Goal: Obtain resource: Obtain resource

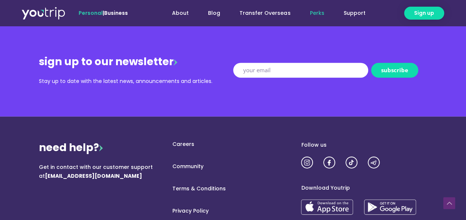
scroll to position [1017, 0]
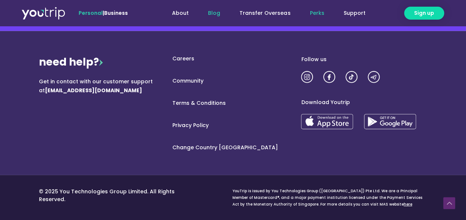
click at [230, 15] on link "Blog" at bounding box center [214, 13] width 32 height 14
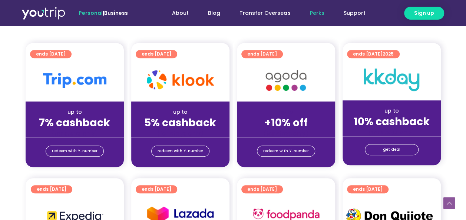
scroll to position [185, 0]
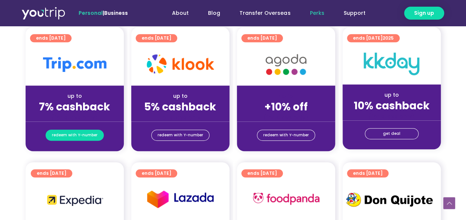
click at [77, 136] on span "redeem with Y-number" at bounding box center [75, 135] width 46 height 10
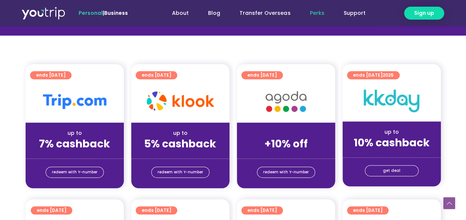
scroll to position [148, 0]
click at [56, 171] on span "redeem with Y-number" at bounding box center [75, 172] width 46 height 10
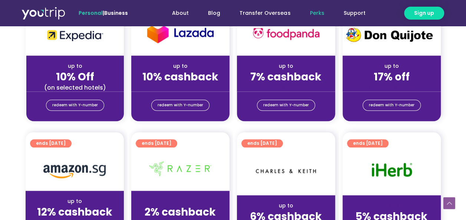
scroll to position [341, 0]
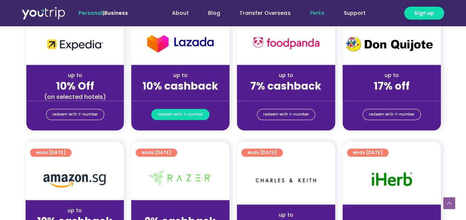
click at [168, 116] on span "redeem with Y-number" at bounding box center [181, 114] width 46 height 10
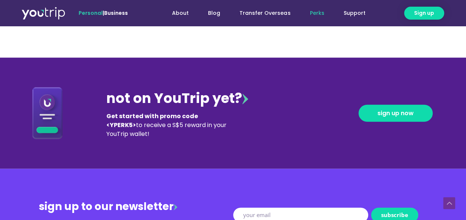
scroll to position [897, 0]
